Goal: Task Accomplishment & Management: Manage account settings

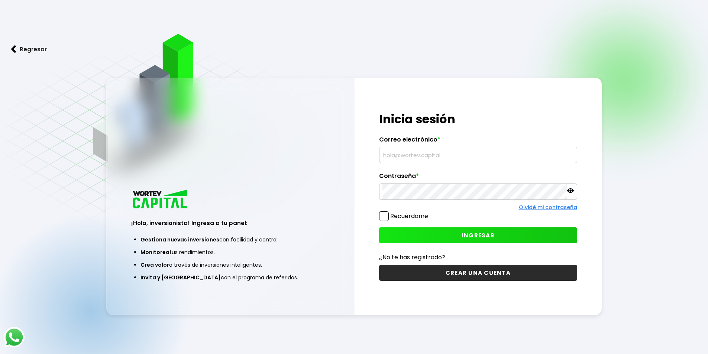
click at [400, 151] on input "text" at bounding box center [479, 155] width 192 height 16
type input "[EMAIL_ADDRESS][DOMAIN_NAME]"
click at [463, 233] on span "INGRESAR" at bounding box center [478, 236] width 33 height 8
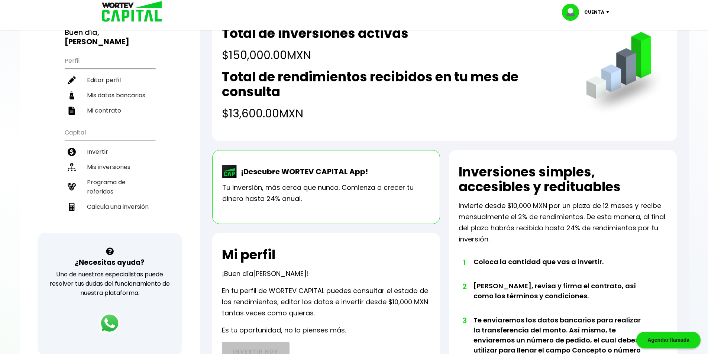
scroll to position [58, 0]
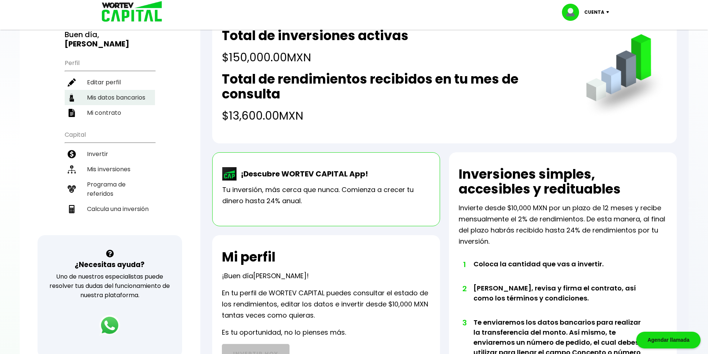
click at [110, 90] on li "Mis datos bancarios" at bounding box center [110, 97] width 90 height 15
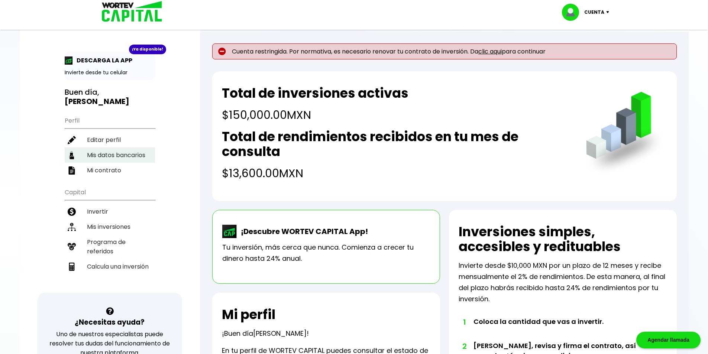
select select "Banamex"
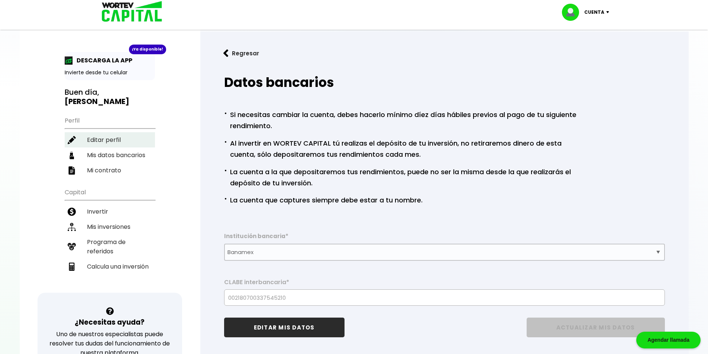
click at [115, 132] on li "Editar perfil" at bounding box center [110, 139] width 90 height 15
select select "Hombre"
select select "Secundaria"
select select "DF"
select select "Banamex"
